Goal: Task Accomplishment & Management: Manage account settings

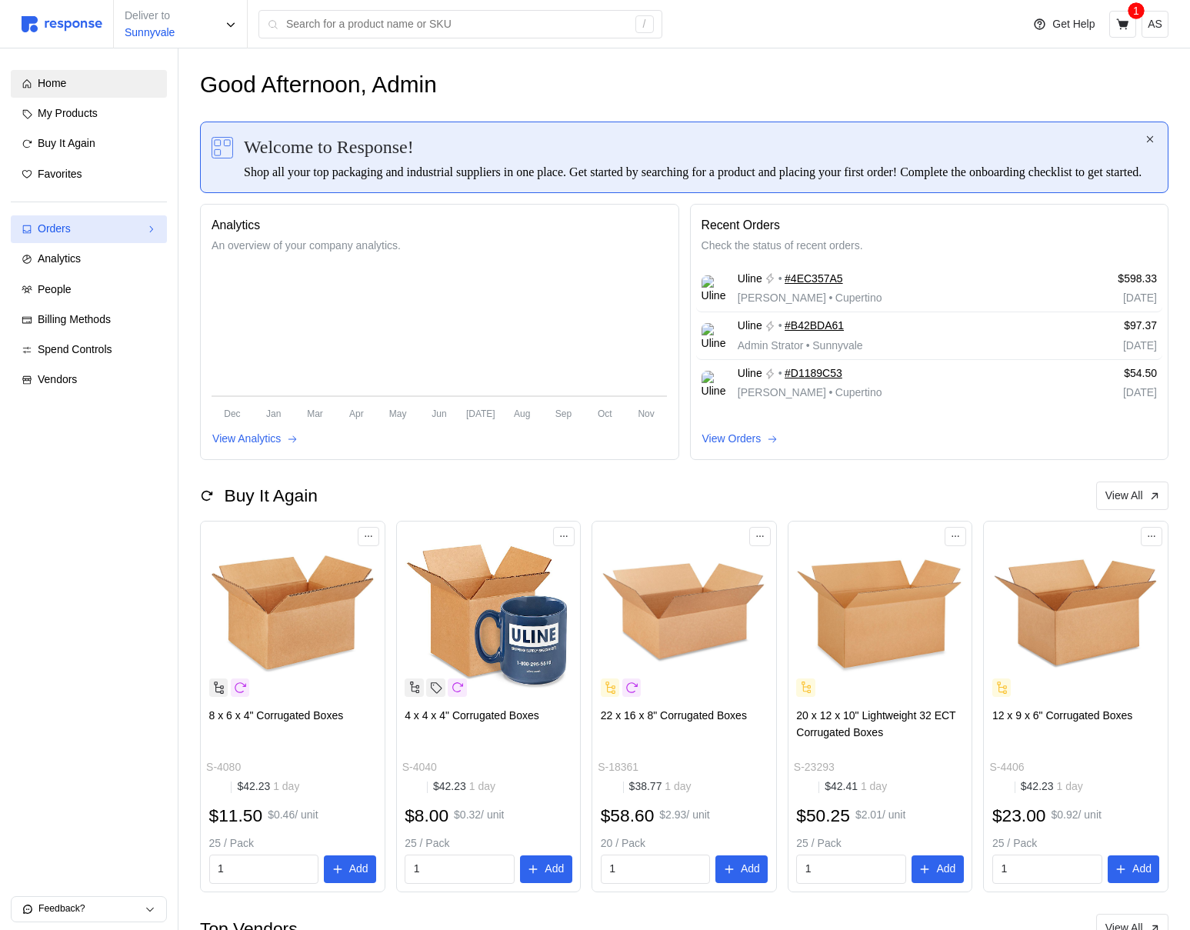
click at [105, 238] on link "Orders" at bounding box center [89, 229] width 156 height 28
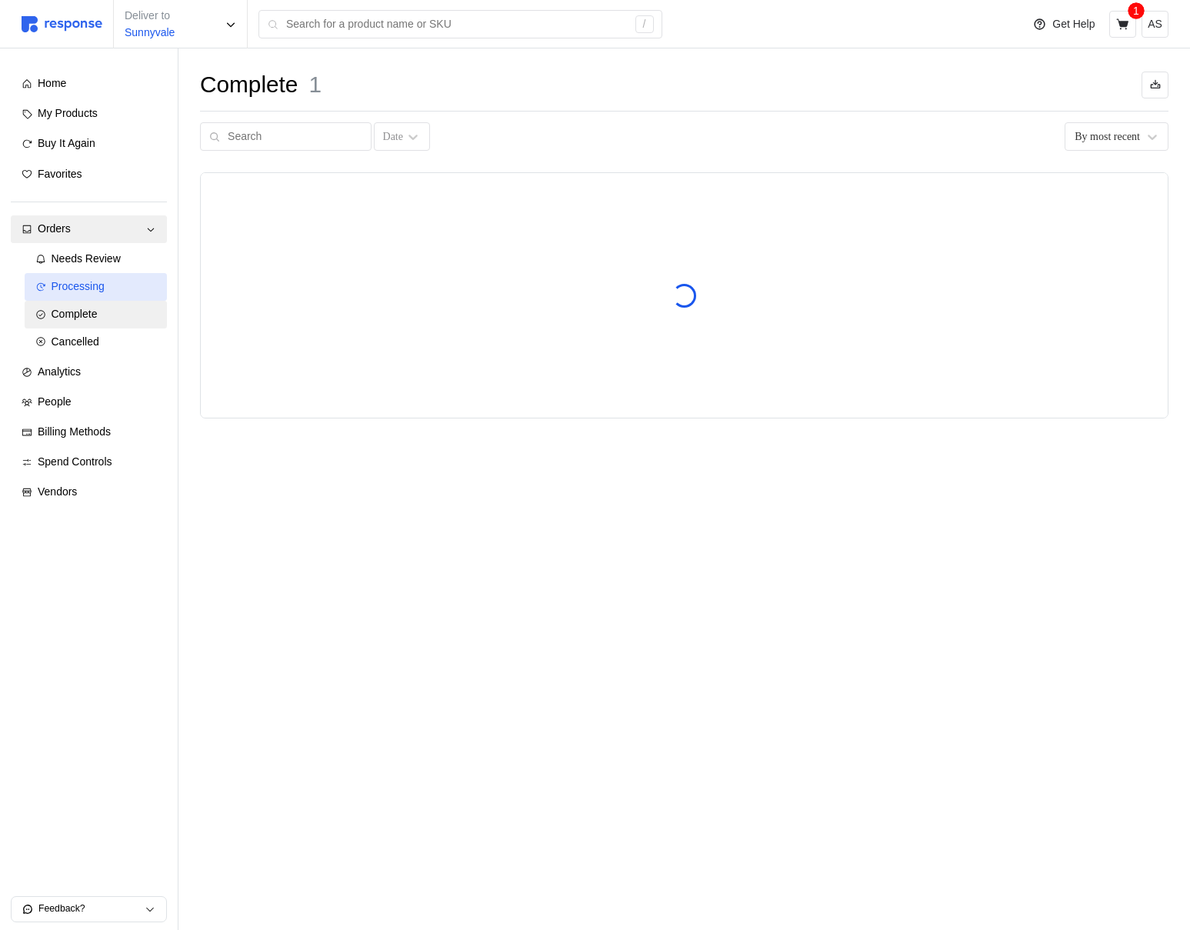
click at [115, 292] on div "Processing" at bounding box center [104, 287] width 105 height 17
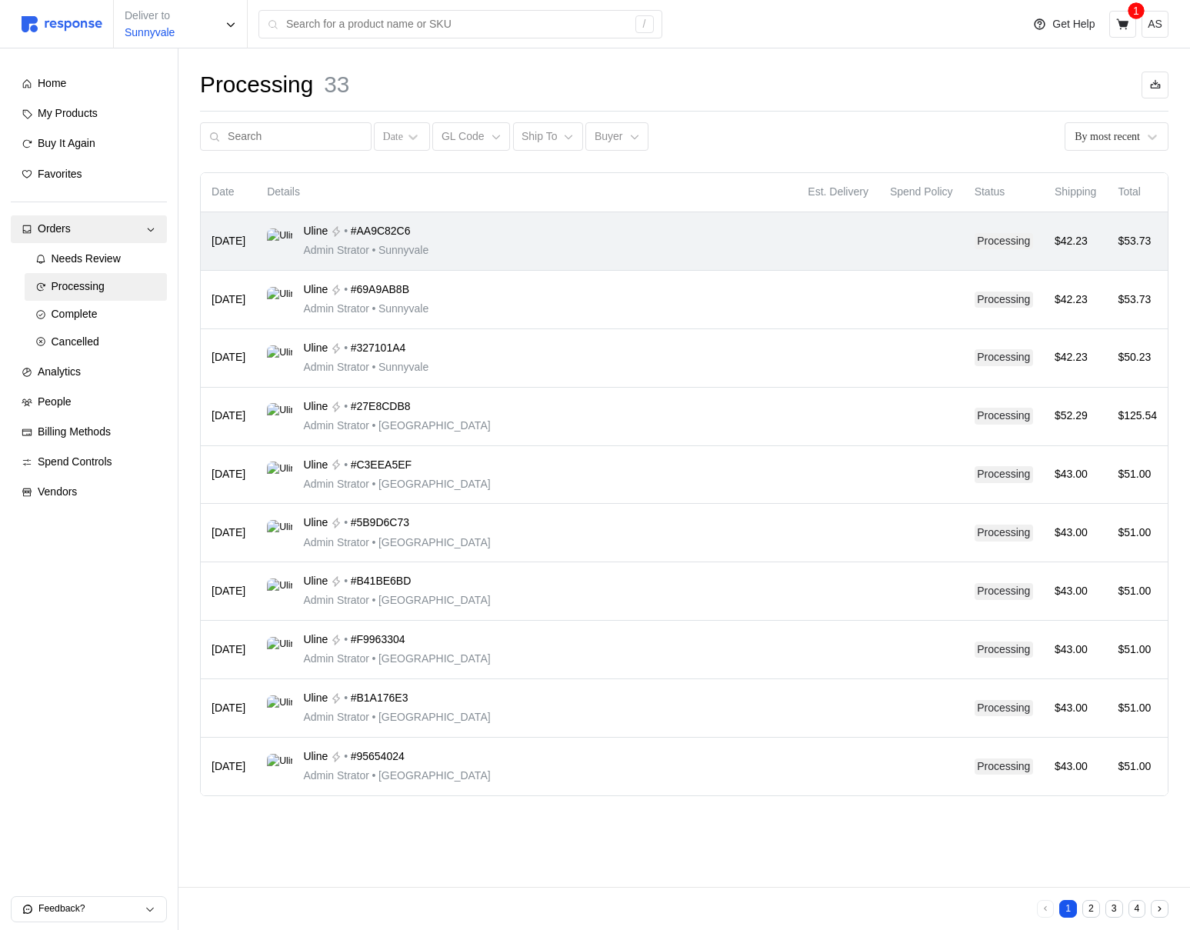
click at [533, 231] on div "Uline • #AA9C82C6 Admin Strator • Sunnyvale" at bounding box center [526, 241] width 519 height 36
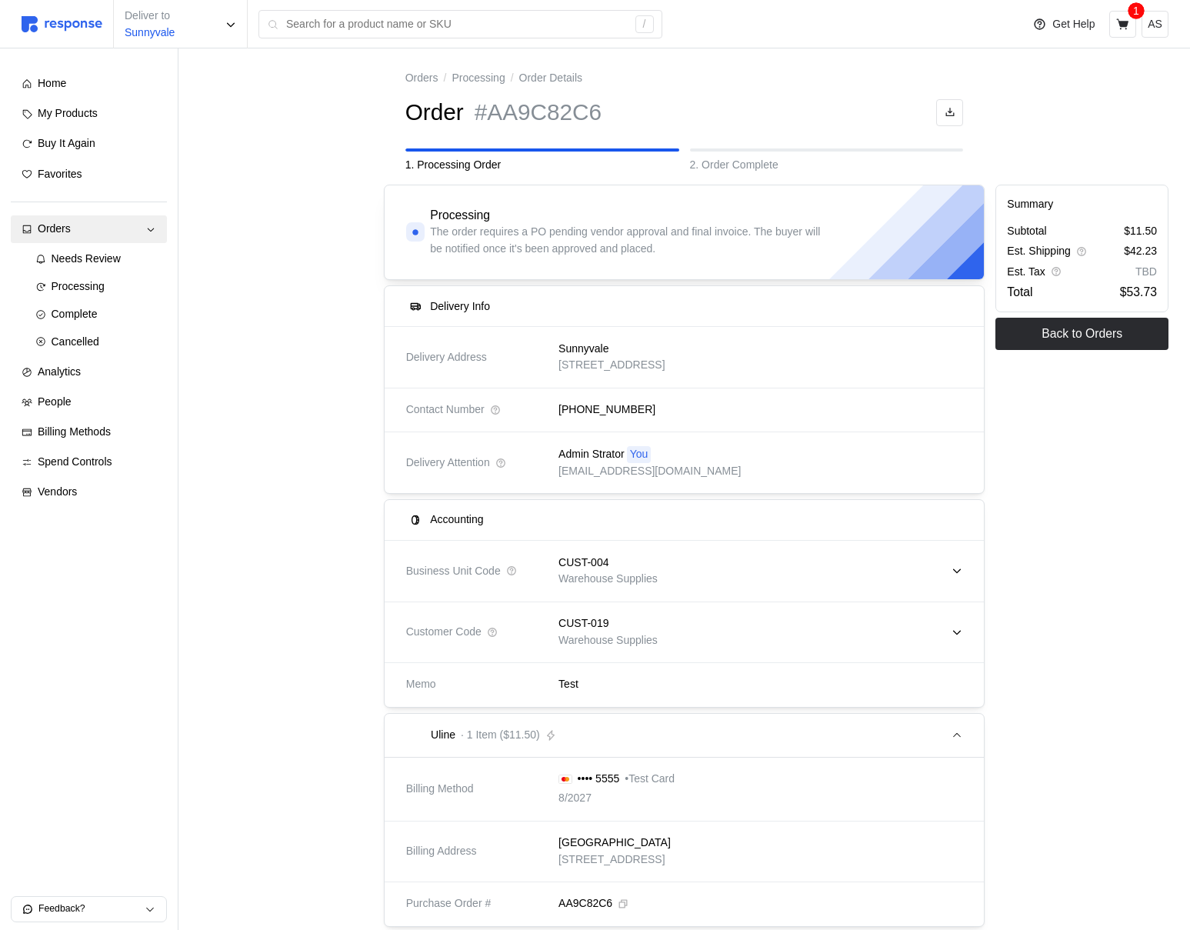
click at [772, 544] on div "CUST-004 Warehouse Supplies" at bounding box center [755, 571] width 415 height 55
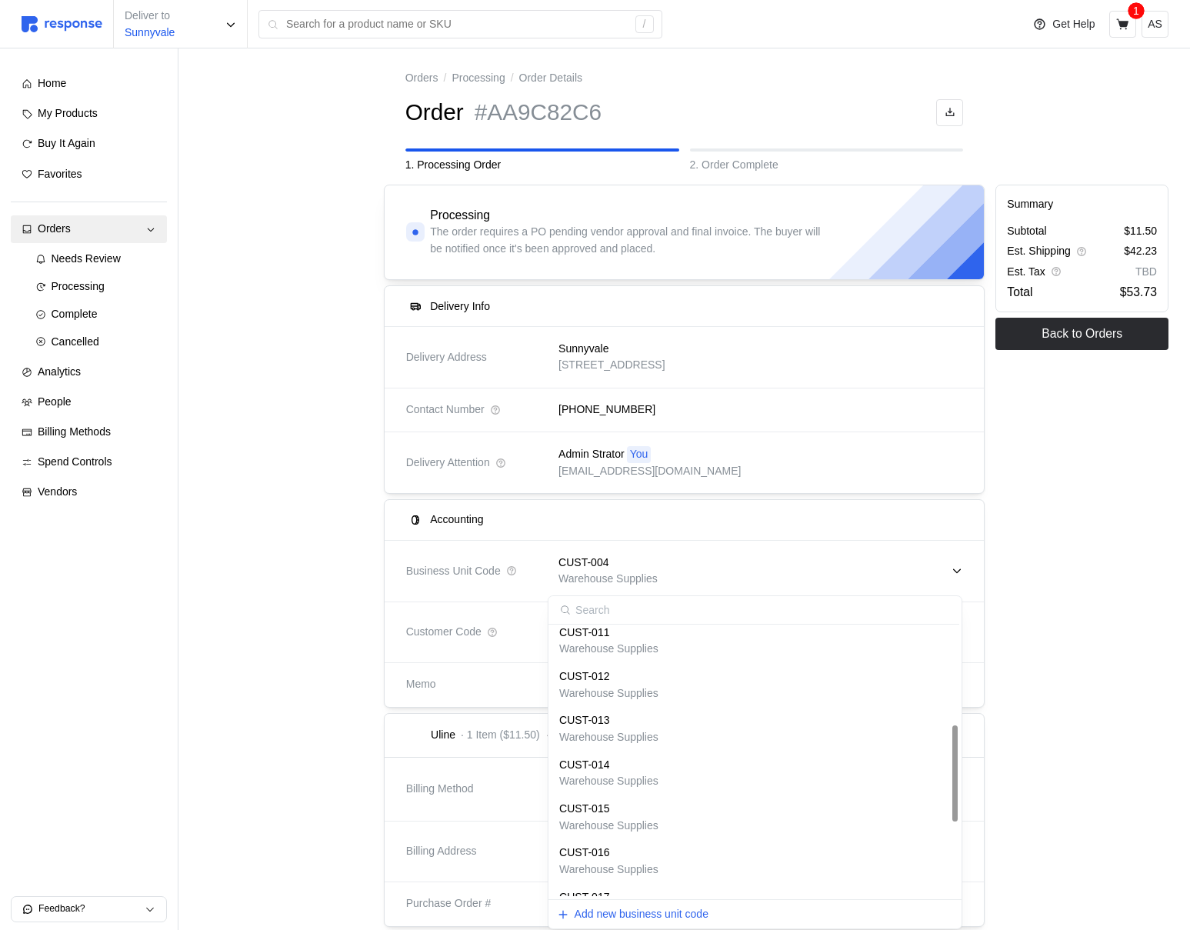
scroll to position [481, 0]
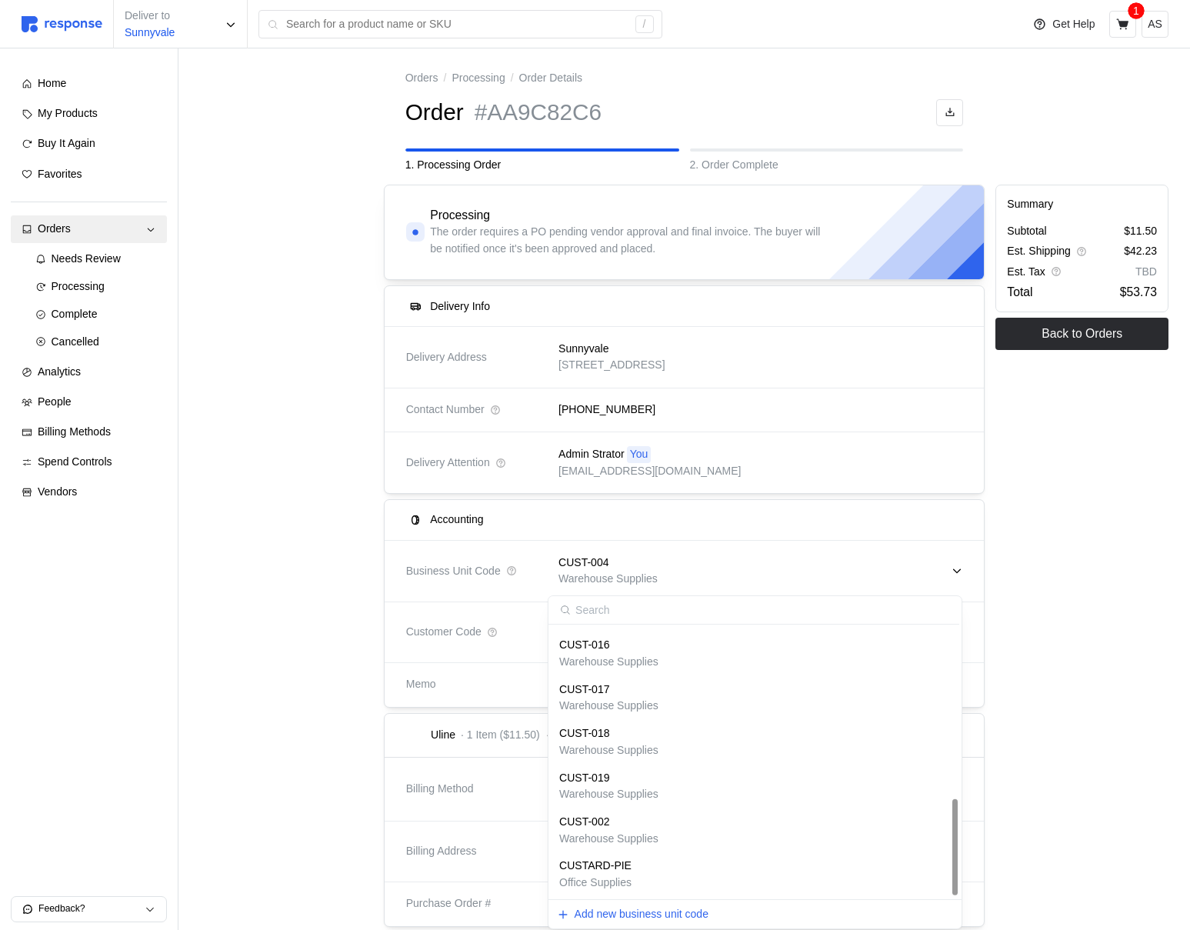
click at [632, 878] on p "Office Supplies" at bounding box center [595, 883] width 72 height 17
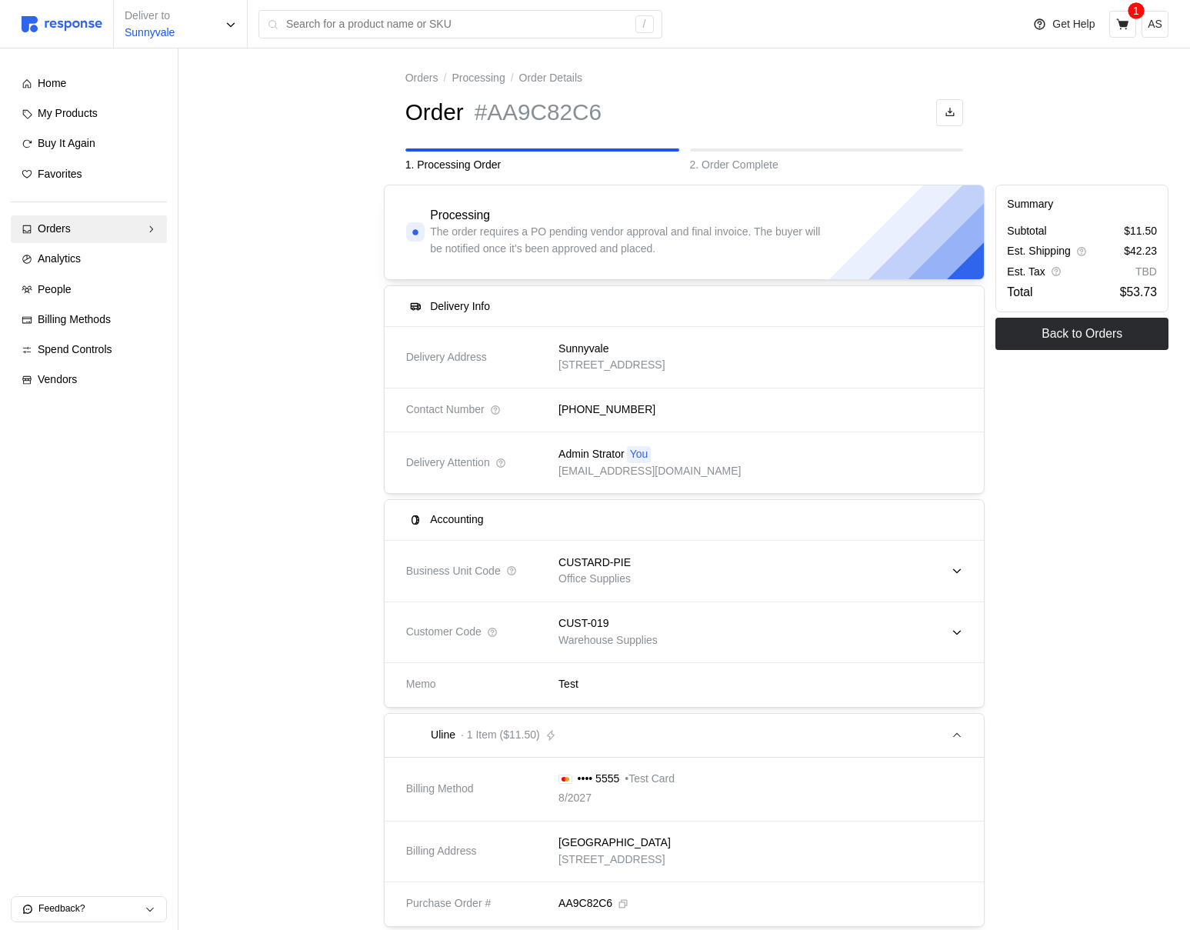
click at [682, 627] on div "CUST-019 Warehouse Supplies" at bounding box center [755, 632] width 415 height 55
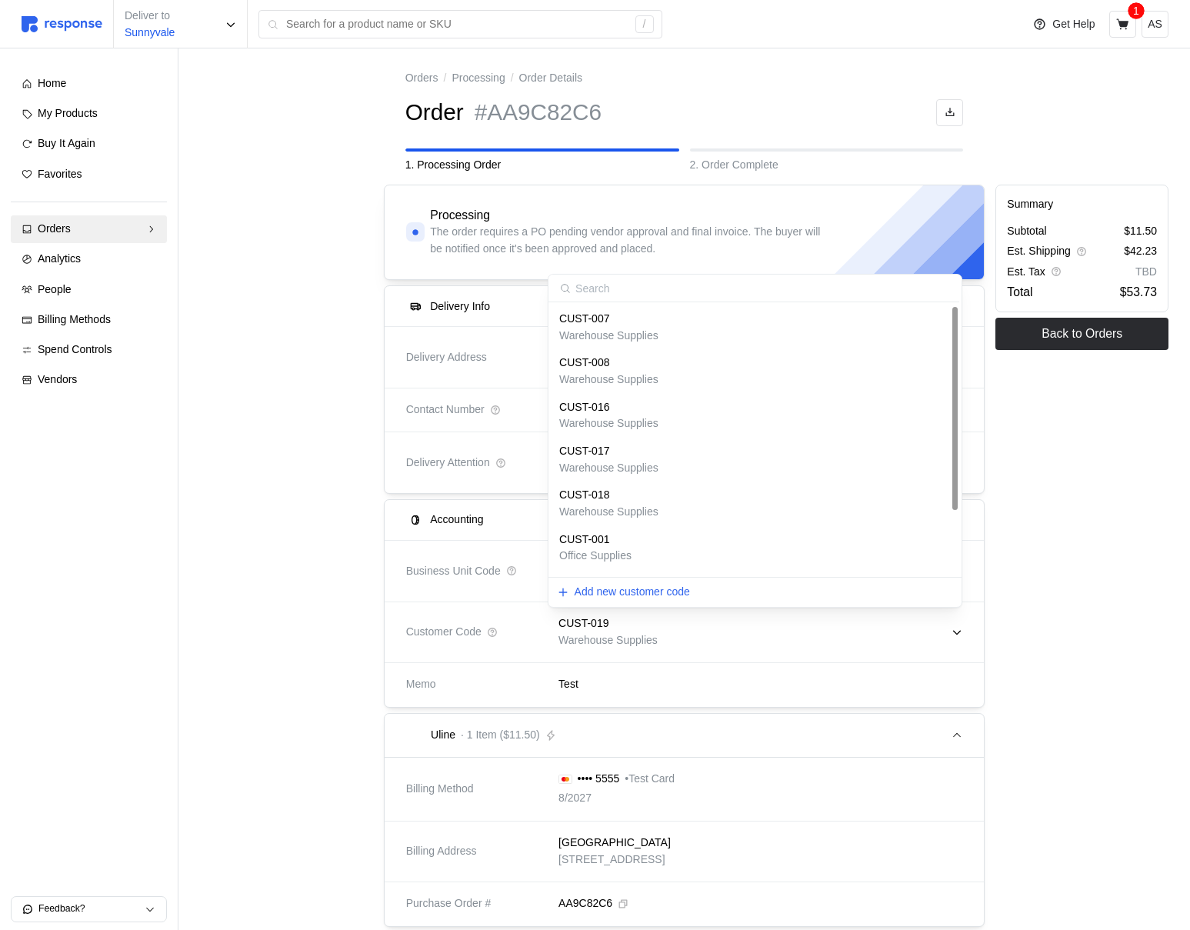
scroll to position [84, 0]
click at [647, 543] on div "COCOPUFFS" at bounding box center [615, 544] width 113 height 17
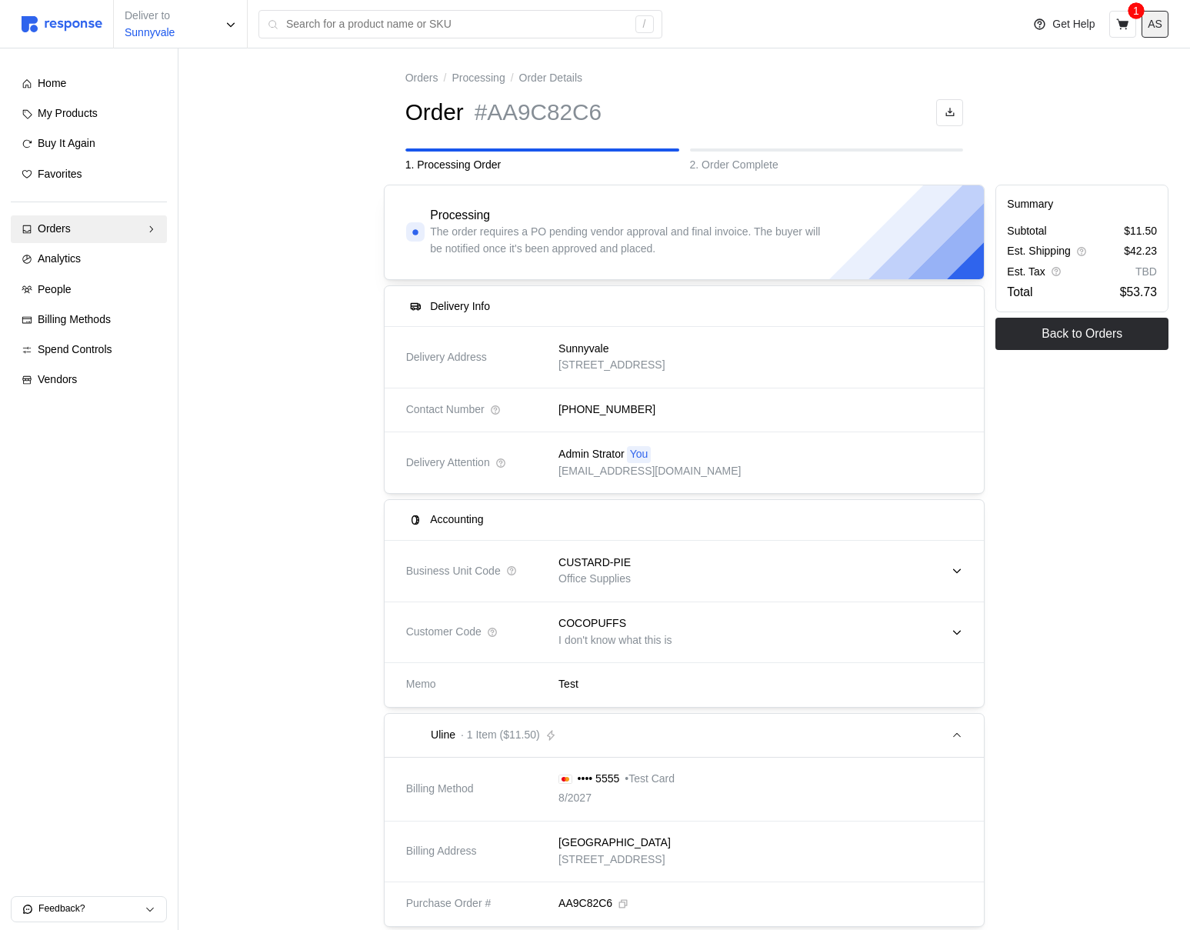
click at [1157, 26] on p "AS" at bounding box center [1155, 24] width 15 height 17
click at [1106, 86] on p "Logout" at bounding box center [1108, 88] width 98 height 17
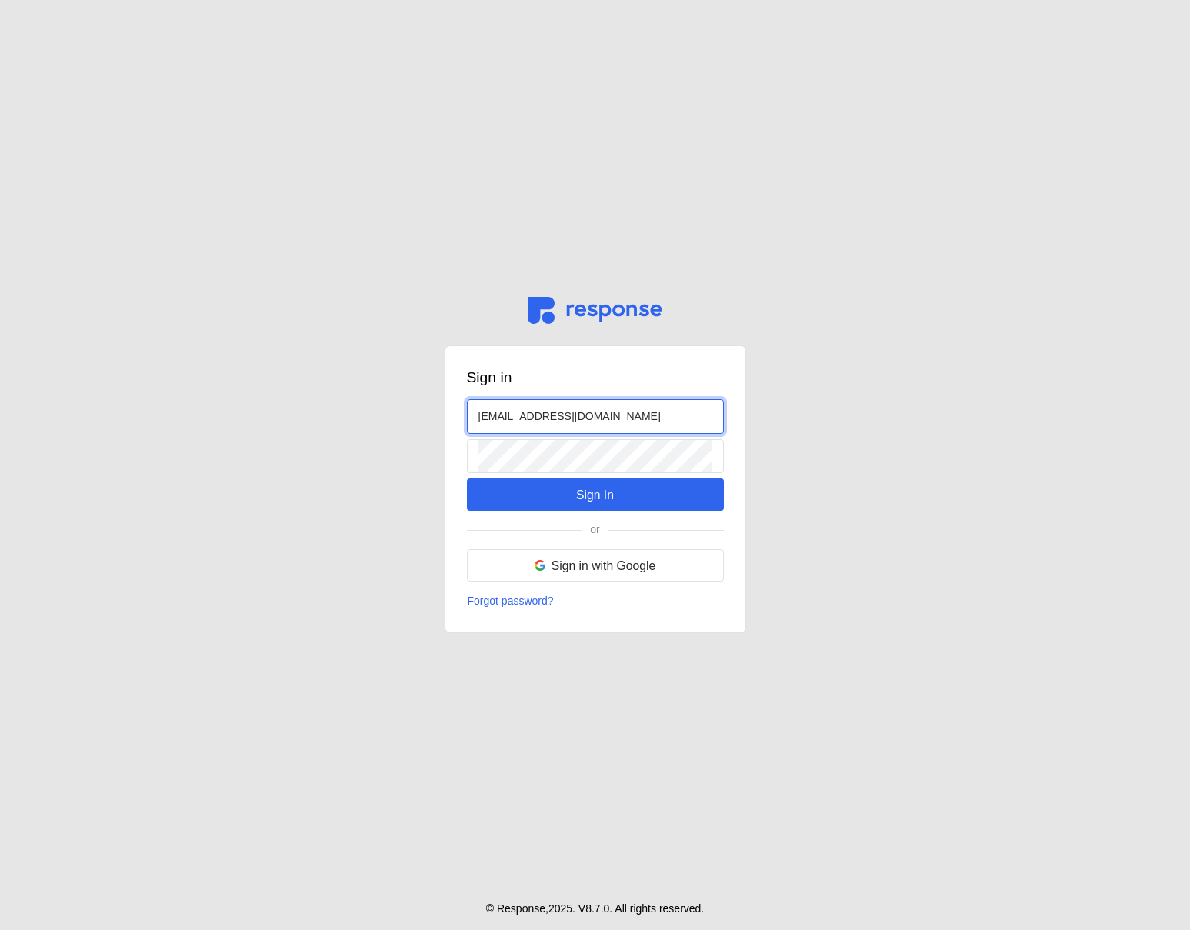
click at [496, 419] on input "[EMAIL_ADDRESS][DOMAIN_NAME]" at bounding box center [596, 416] width 234 height 33
type input "[EMAIL_ADDRESS][DOMAIN_NAME]"
